Goal: Communication & Community: Ask a question

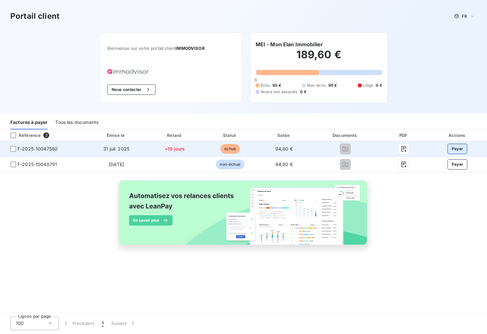
click at [455, 149] on button "Payer" at bounding box center [458, 149] width 20 height 10
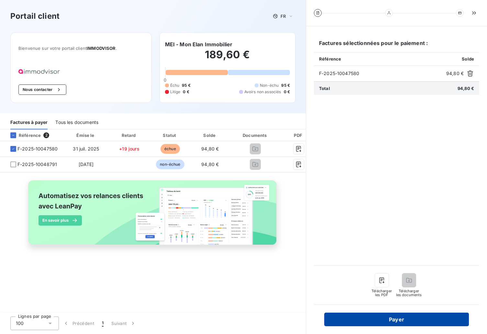
click at [395, 320] on button "Payer" at bounding box center [396, 320] width 145 height 14
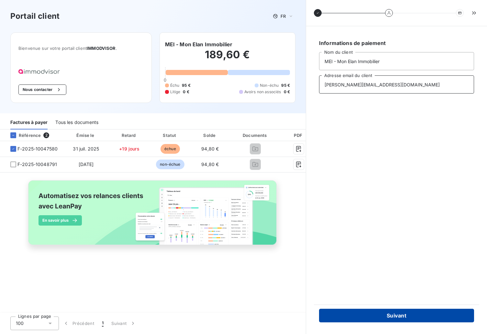
type input "[PERSON_NAME][EMAIL_ADDRESS][DOMAIN_NAME]"
click at [387, 315] on button "Suivant" at bounding box center [396, 316] width 155 height 14
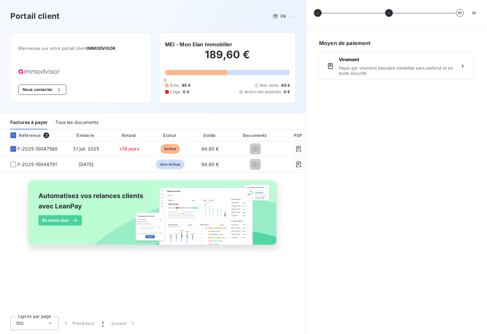
click at [39, 89] on button "Nous contacter" at bounding box center [42, 89] width 48 height 10
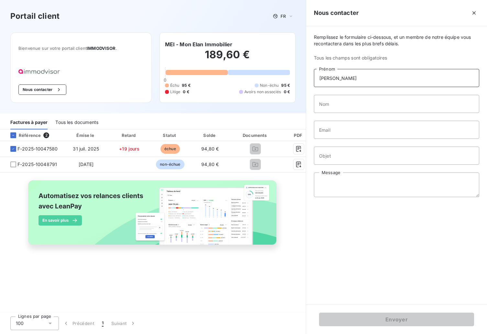
type input "[PERSON_NAME]"
type input "Eber"
type input "[PERSON_NAME][EMAIL_ADDRESS][DOMAIN_NAME]"
click at [331, 158] on input "Objet" at bounding box center [396, 156] width 165 height 18
type input "RIB"
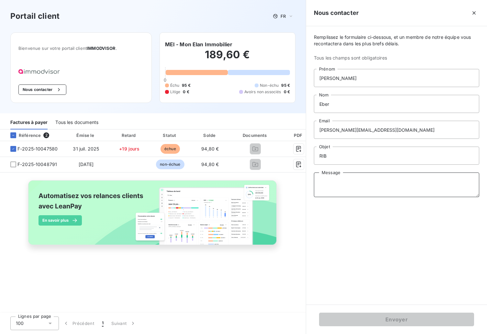
click at [334, 186] on textarea "Message" at bounding box center [396, 185] width 165 height 25
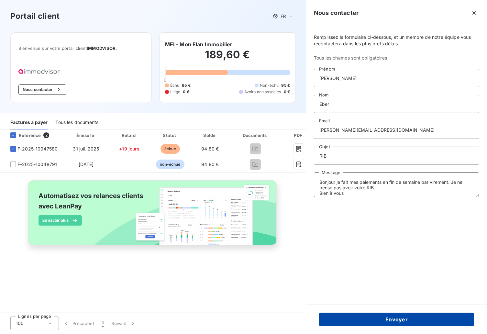
type textarea "Bonjour je fait mes paiements en fin de semaine par virement. Je ne pense pas a…"
click at [379, 320] on button "Envoyer" at bounding box center [396, 320] width 155 height 14
